Goal: Task Accomplishment & Management: Manage account settings

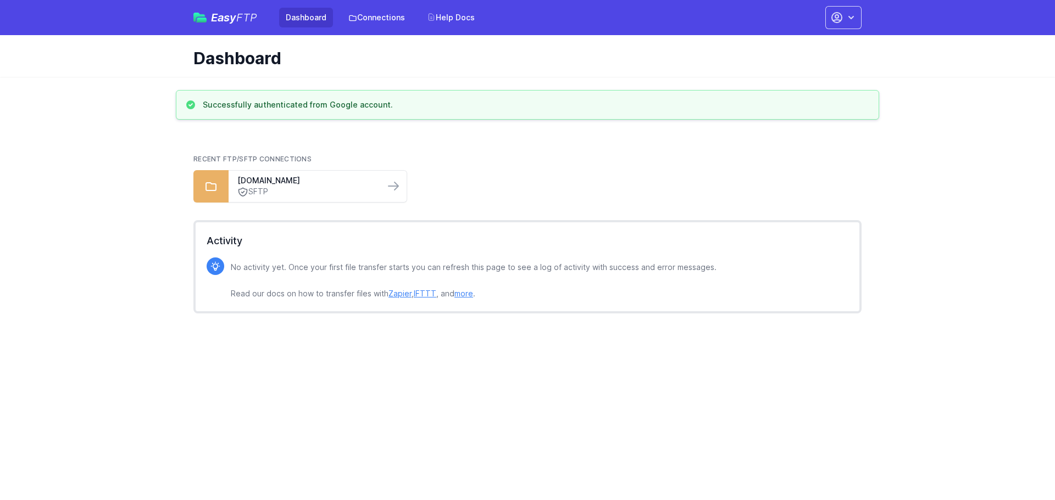
click at [305, 12] on link "Dashboard" at bounding box center [306, 18] width 54 height 20
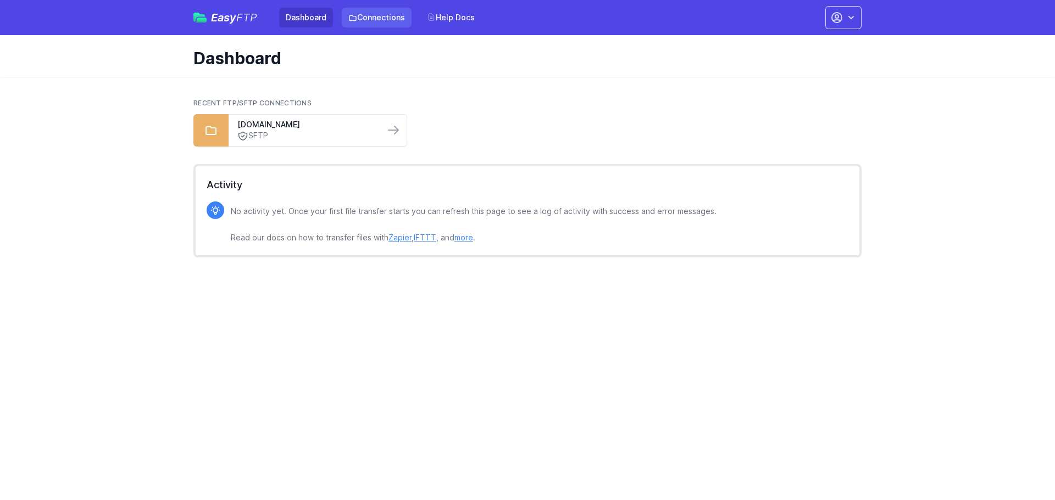
click at [371, 12] on link "Connections" at bounding box center [377, 18] width 70 height 20
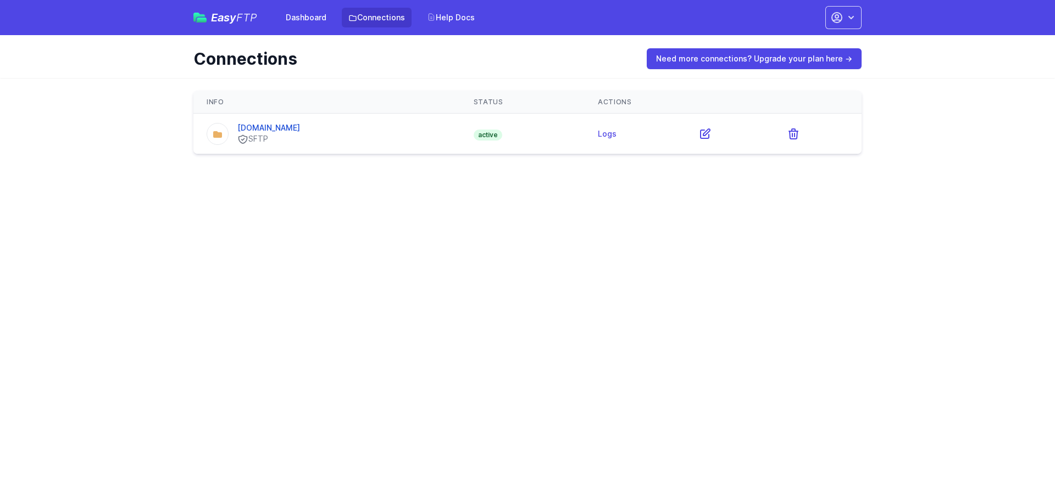
click at [514, 168] on html "Easy FTP Dashboard Connections Help Docs Account Settings Your Profile Contact …" at bounding box center [527, 84] width 1055 height 168
click at [792, 53] on link "Need more connections? Upgrade your plan here →" at bounding box center [753, 58] width 215 height 21
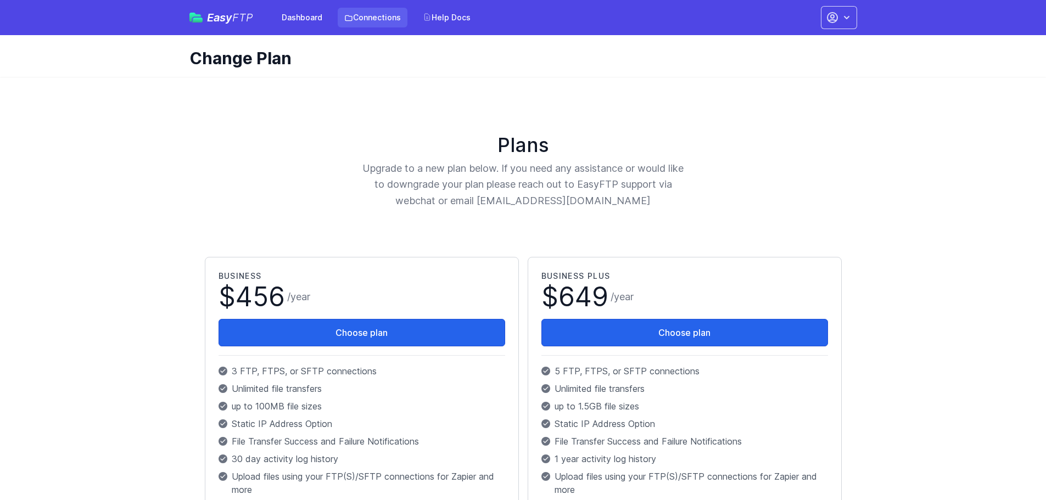
click at [382, 18] on link "Connections" at bounding box center [373, 18] width 70 height 20
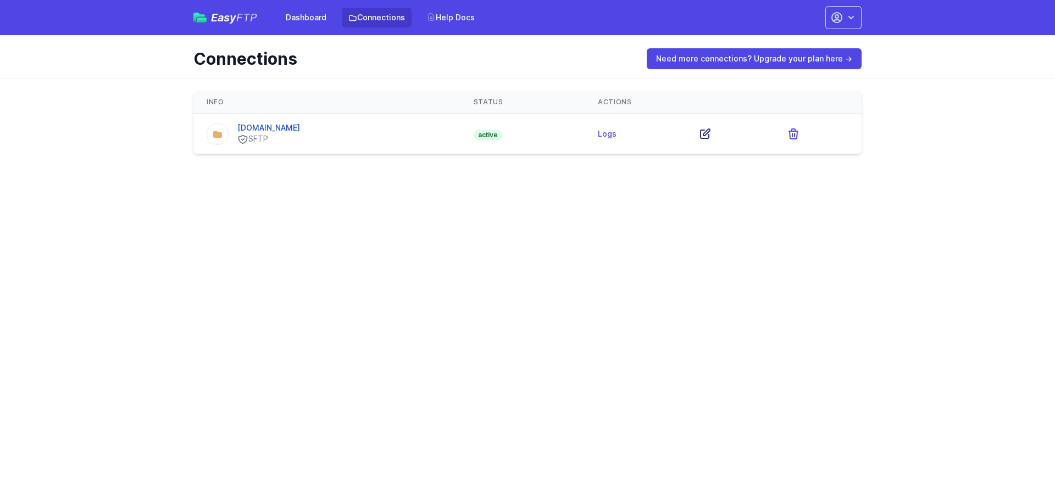
click at [698, 136] on icon at bounding box center [704, 133] width 13 height 13
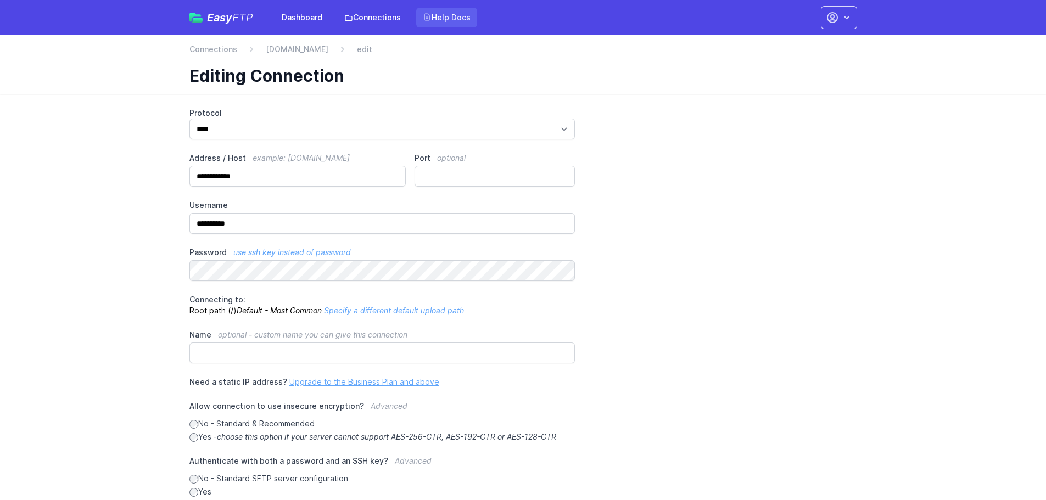
click at [450, 15] on link "Help Docs" at bounding box center [446, 18] width 61 height 20
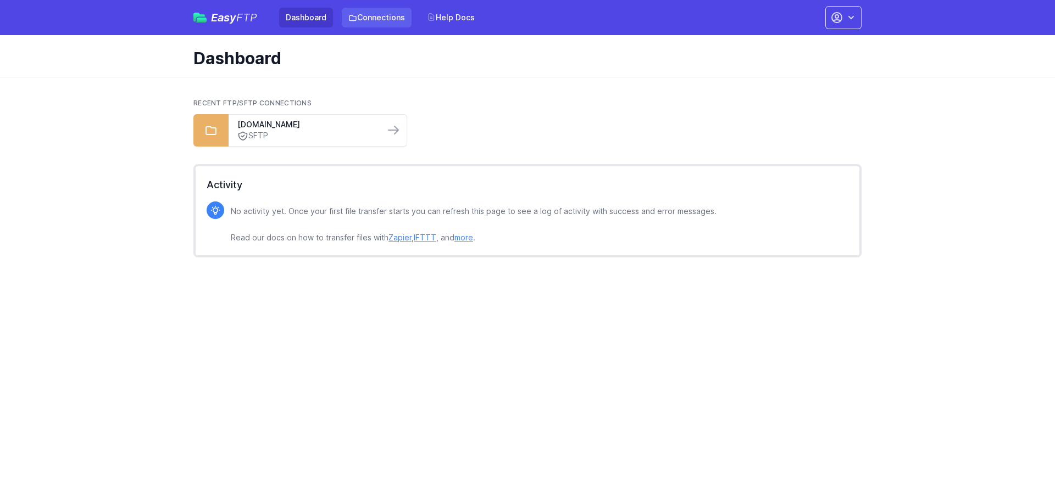
click at [375, 16] on link "Connections" at bounding box center [377, 18] width 70 height 20
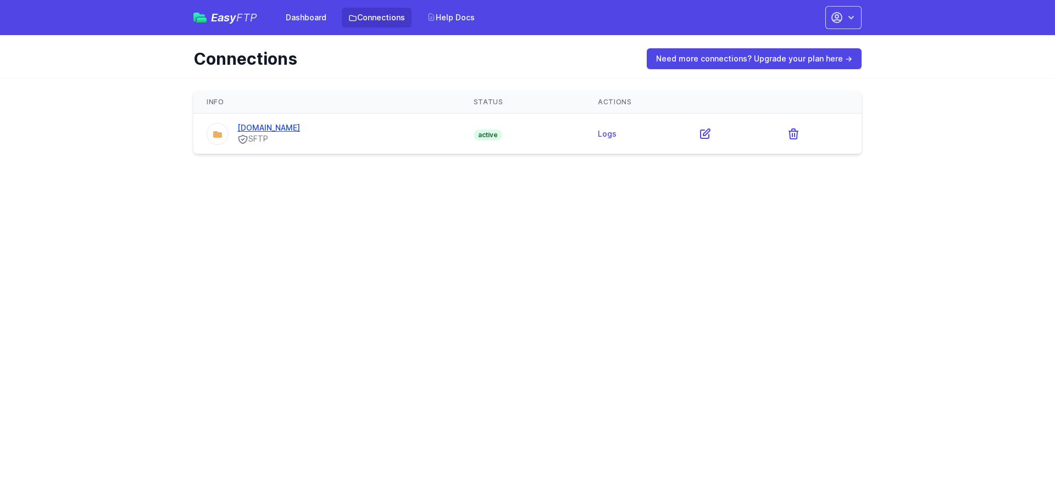
click at [269, 130] on link "ftp.lbmx.com" at bounding box center [268, 127] width 63 height 9
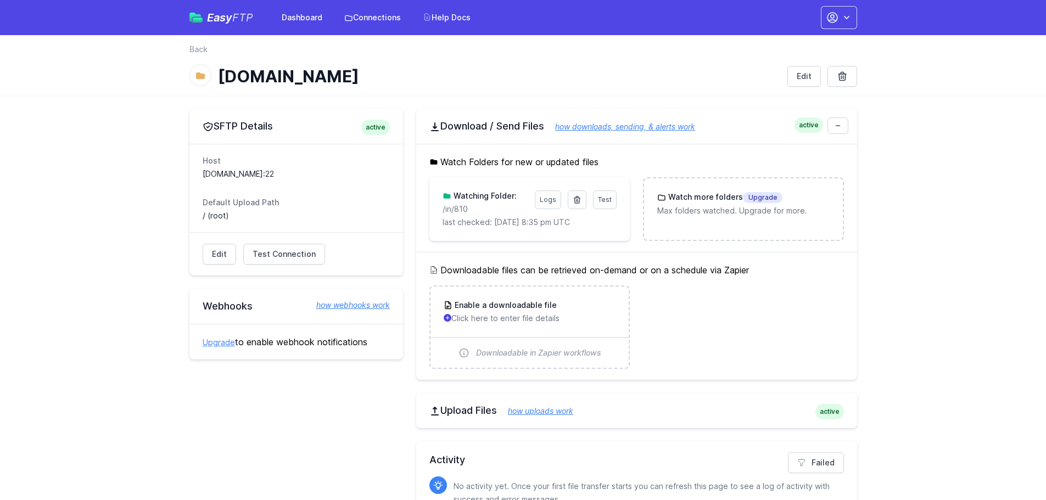
click at [110, 242] on main "SFTP Details active Host [DOMAIN_NAME]:22 Default Upload Path / (root) Edit Tes…" at bounding box center [523, 326] width 1046 height 461
click at [849, 21] on icon "button" at bounding box center [846, 17] width 11 height 11
click at [795, 43] on link "Account Settings" at bounding box center [804, 46] width 105 height 20
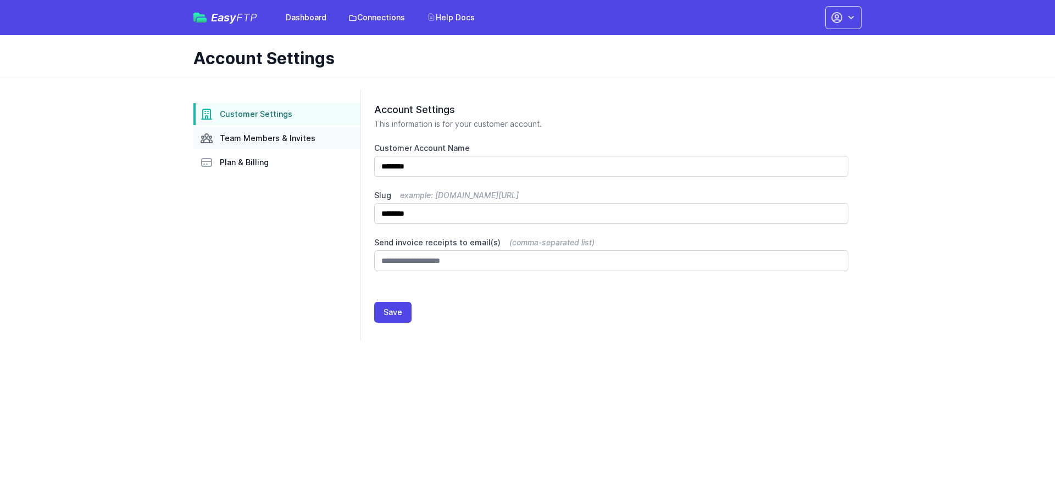
click at [271, 135] on span "Team Members & Invites" at bounding box center [268, 138] width 96 height 11
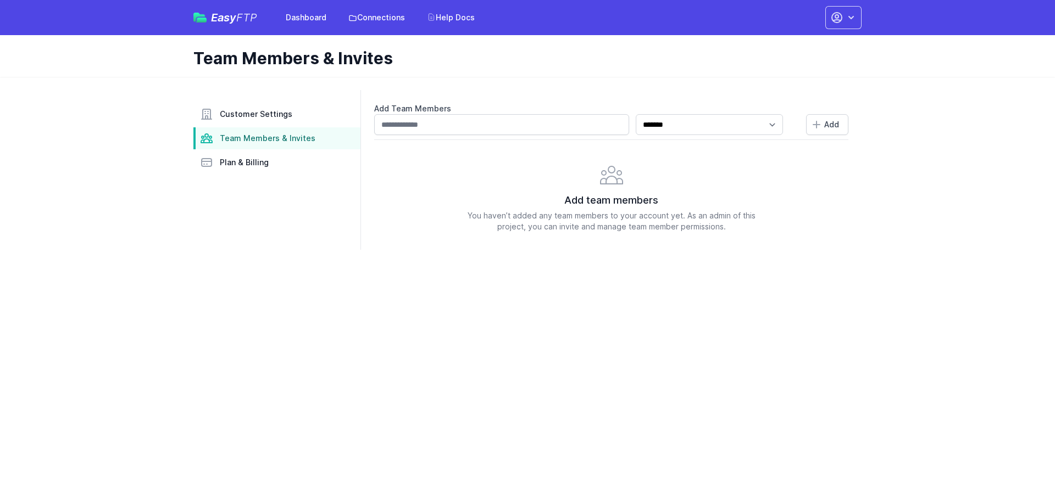
click at [239, 161] on span "Plan & Billing" at bounding box center [244, 162] width 49 height 11
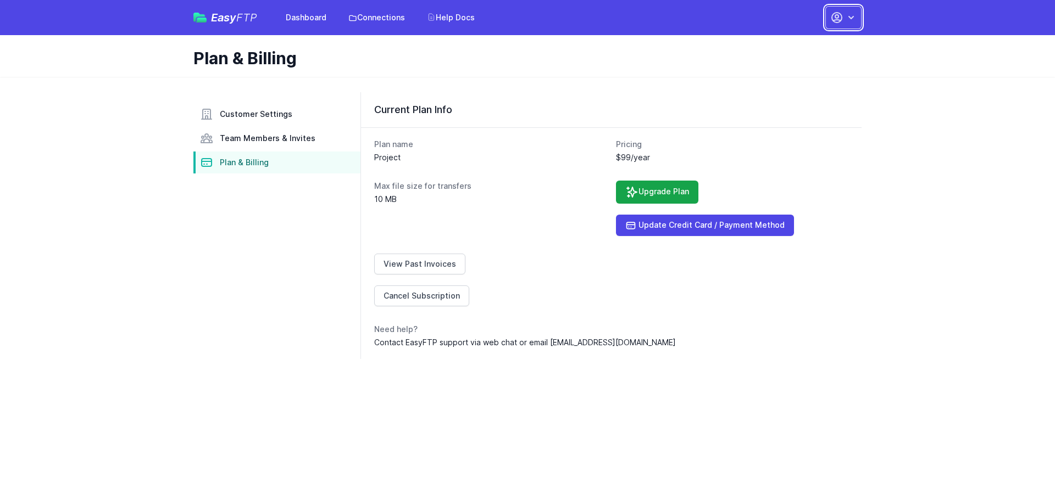
click at [853, 20] on icon "button" at bounding box center [850, 17] width 11 height 11
click at [794, 65] on link "Your Profile" at bounding box center [808, 65] width 105 height 20
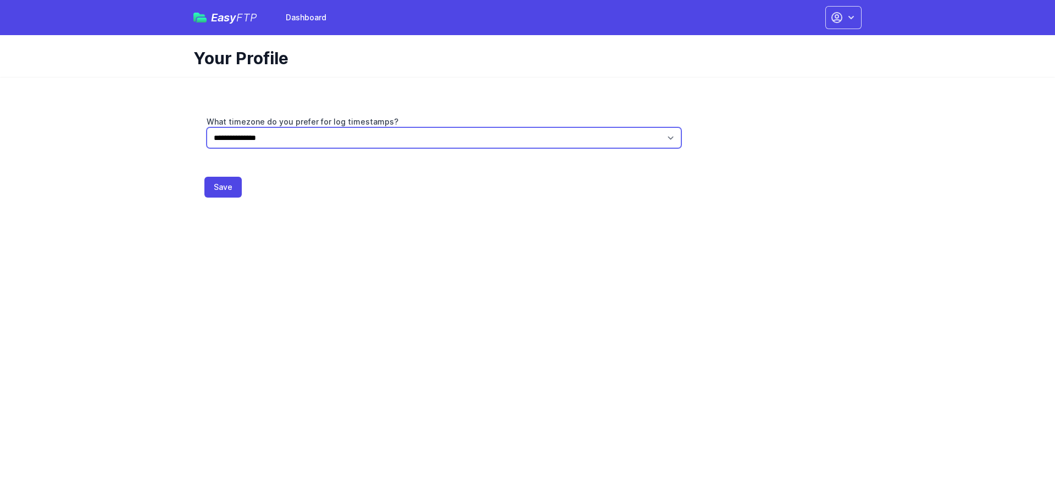
click at [671, 135] on select "**********" at bounding box center [444, 137] width 475 height 21
click at [207, 127] on select "**********" at bounding box center [444, 137] width 475 height 21
click at [674, 138] on select "**********" at bounding box center [444, 137] width 475 height 21
select select "**********"
click at [207, 127] on select "**********" at bounding box center [444, 137] width 475 height 21
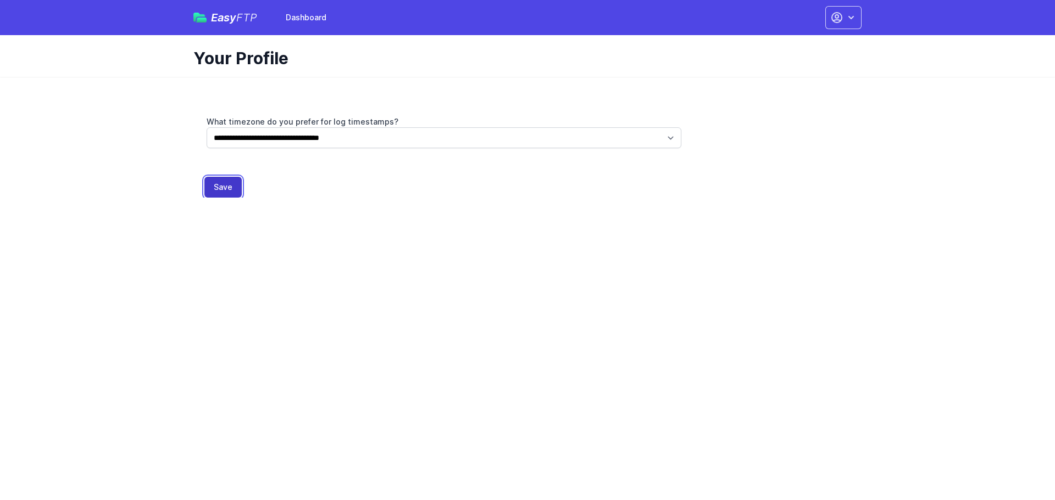
click at [227, 189] on button "Save" at bounding box center [222, 187] width 37 height 21
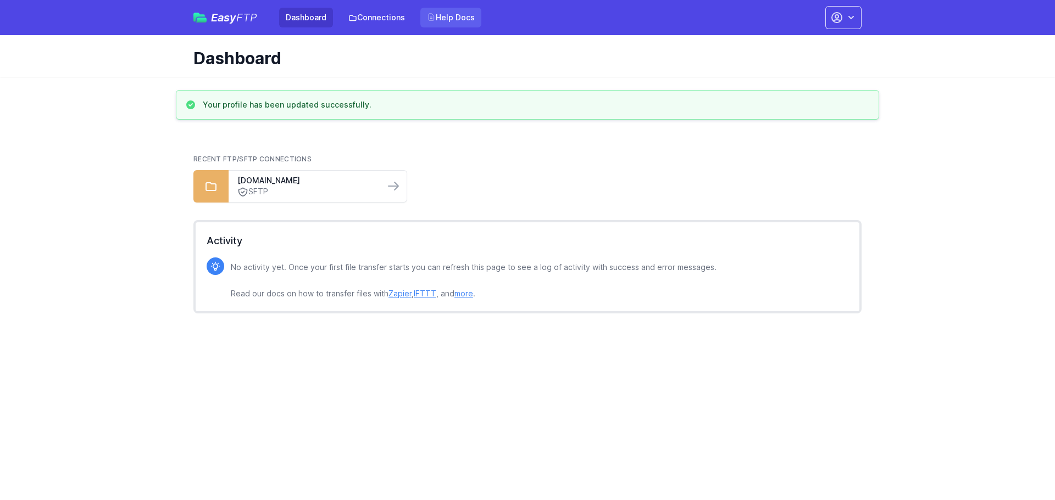
click at [466, 25] on link "Help Docs" at bounding box center [450, 18] width 61 height 20
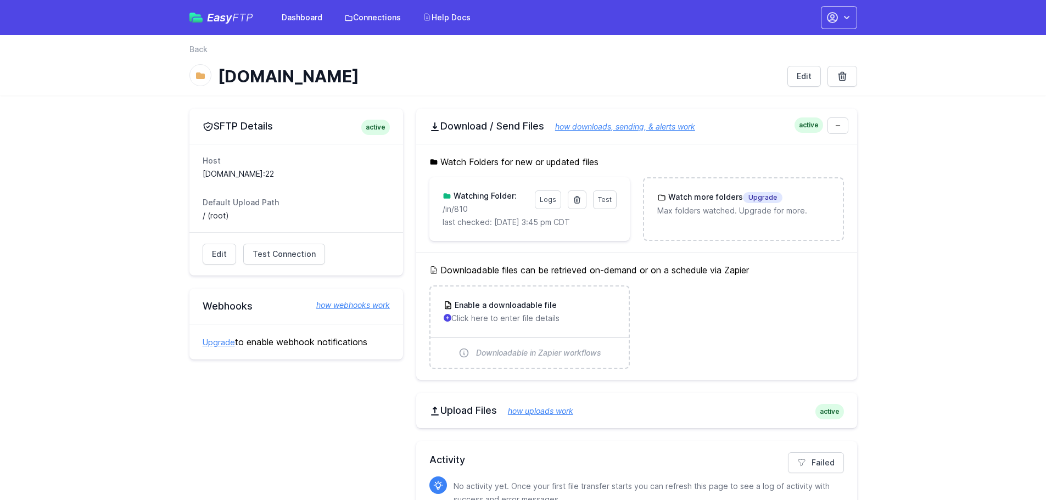
click at [898, 184] on main "SFTP Details active Host [DOMAIN_NAME]:22 Default Upload Path / (root) Edit Tes…" at bounding box center [523, 326] width 1046 height 461
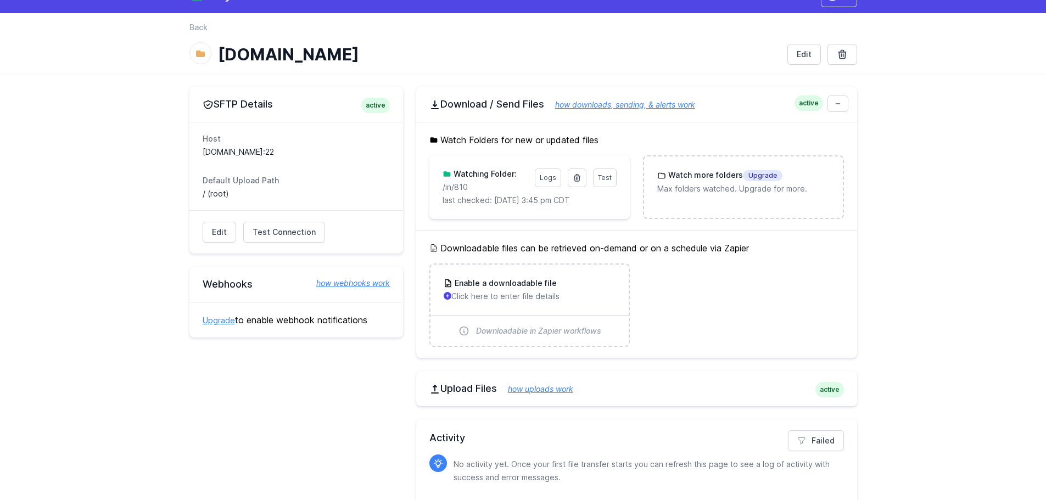
scroll to position [57, 0]
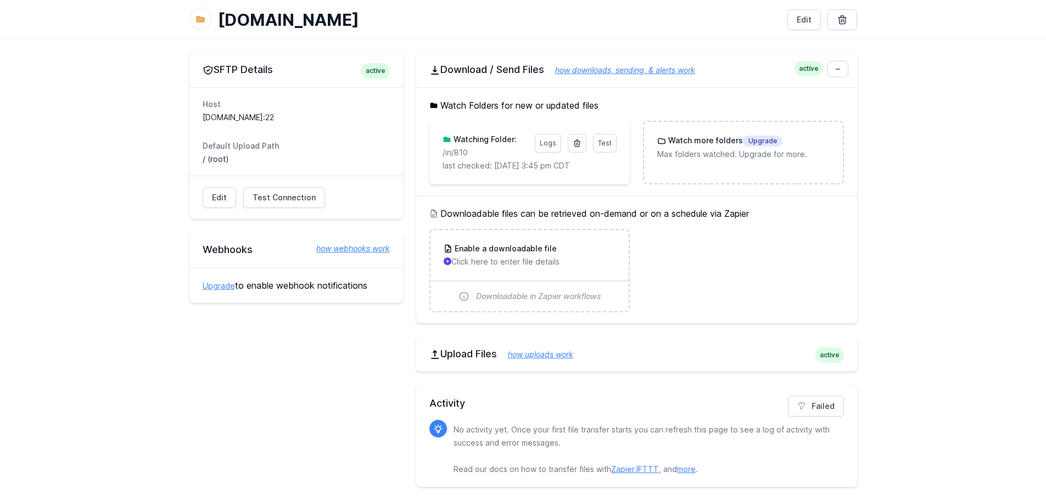
click at [548, 357] on link "how uploads work" at bounding box center [535, 354] width 76 height 9
